Goal: Information Seeking & Learning: Understand process/instructions

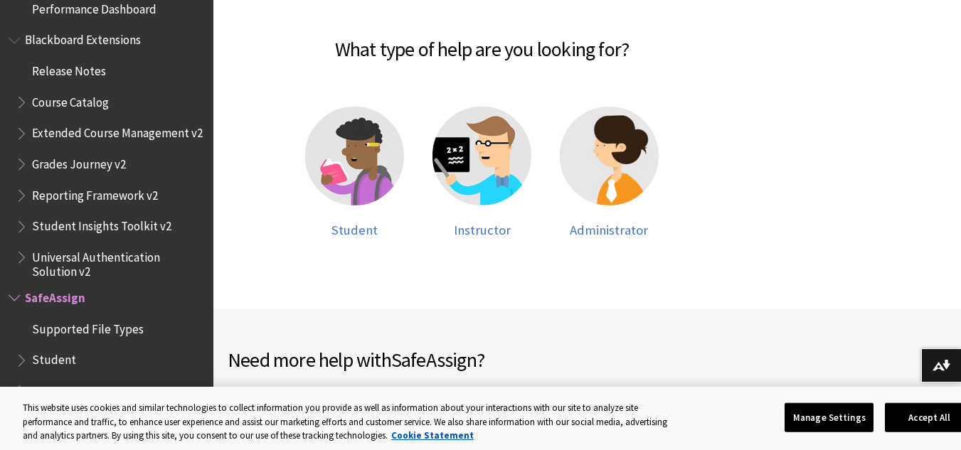
scroll to position [313, 0]
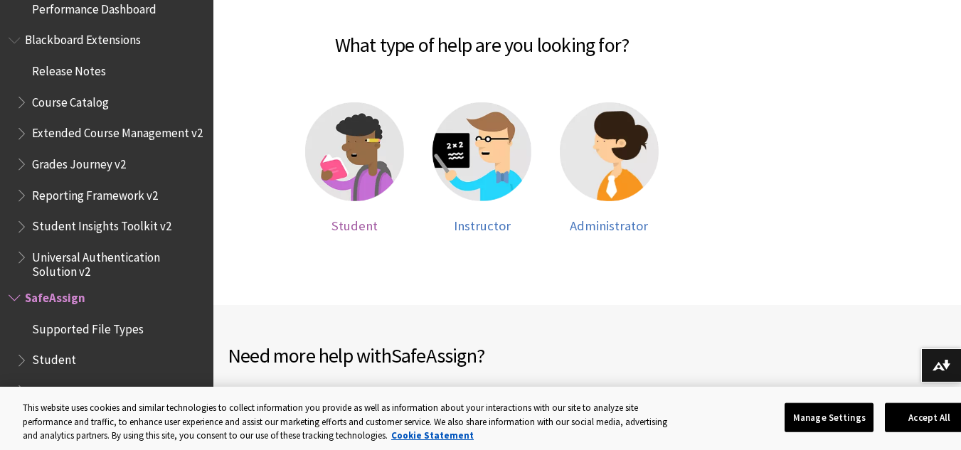
click at [346, 147] on img at bounding box center [354, 151] width 99 height 99
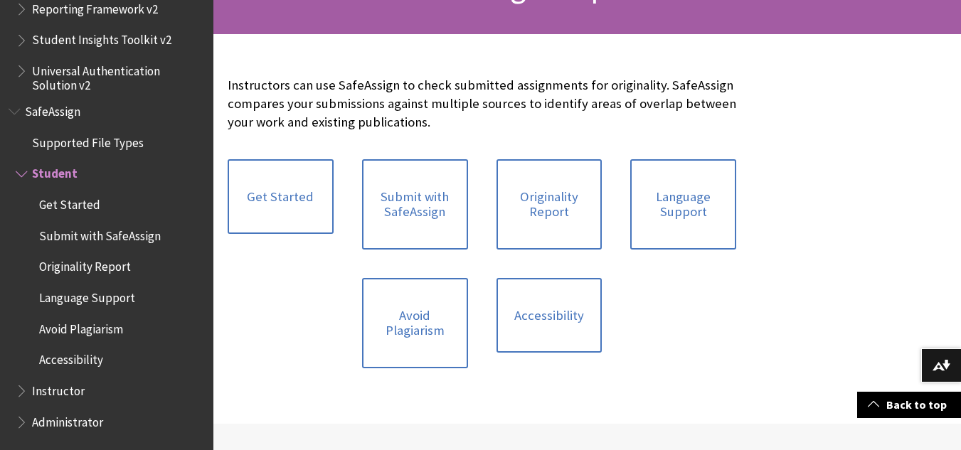
scroll to position [264, 0]
click at [543, 206] on link "Originality Report" at bounding box center [549, 204] width 106 height 90
